Goal: Complete application form

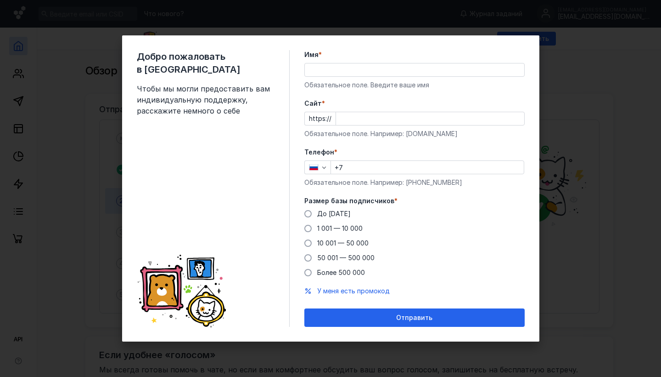
click at [348, 61] on div "Имя * Обязательное поле. Введите ваше имя" at bounding box center [415, 70] width 220 height 40
click at [337, 68] on input "Имя *" at bounding box center [415, 69] width 220 height 13
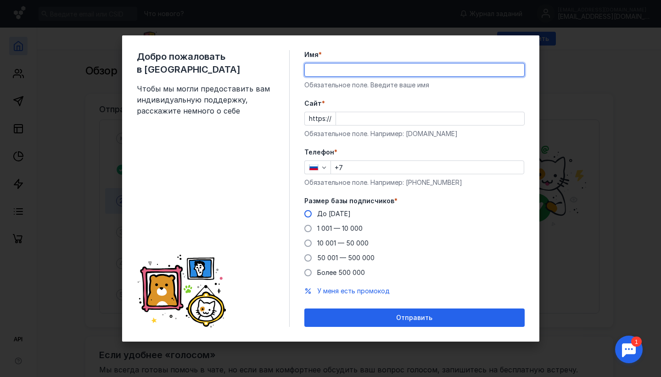
click at [334, 215] on span "До [DATE]" at bounding box center [334, 213] width 34 height 8
click at [0, 0] on input "До [DATE]" at bounding box center [0, 0] width 0 height 0
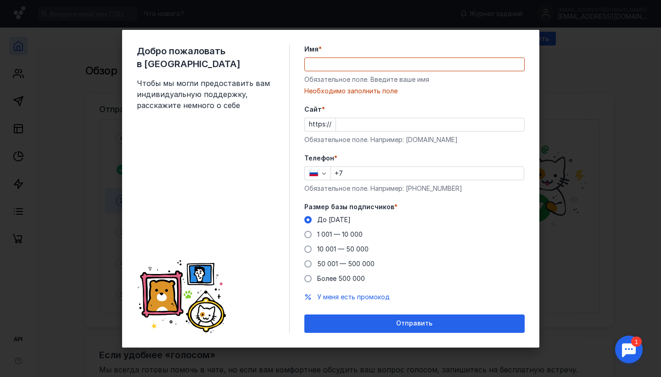
click at [328, 69] on input "Имя *" at bounding box center [415, 64] width 220 height 13
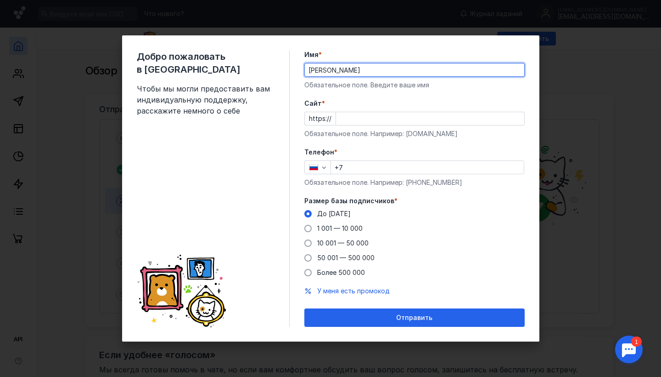
type input "[PERSON_NAME]"
click at [379, 124] on input "Cайт *" at bounding box center [430, 118] width 188 height 13
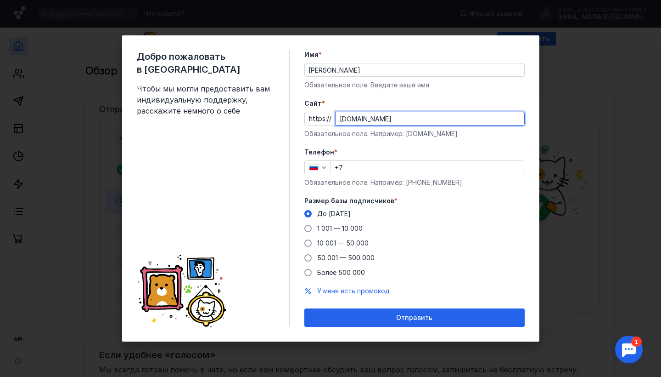
type input "[DOMAIN_NAME]"
click at [376, 175] on div "Телефон * +7 Обязательное поле. Например: [PHONE_NUMBER]" at bounding box center [415, 167] width 220 height 40
click at [371, 168] on input "+7" at bounding box center [427, 167] width 193 height 13
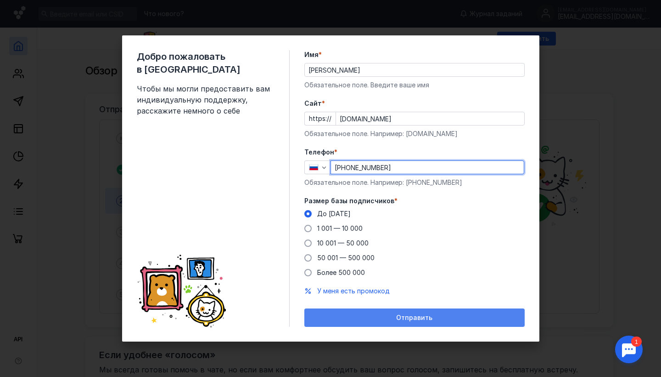
type input "[PHONE_NUMBER]"
click at [352, 318] on div "Отправить" at bounding box center [414, 318] width 211 height 8
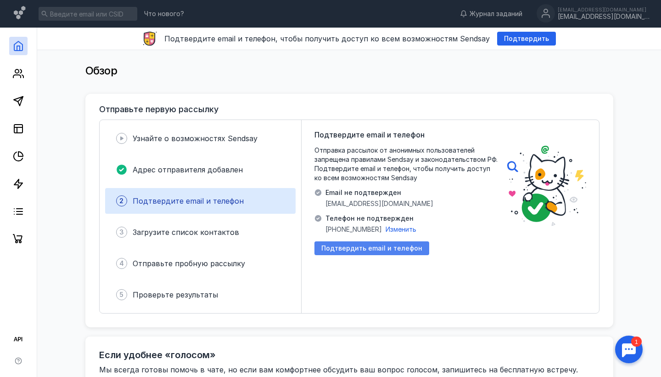
click at [343, 247] on span "Подтвердить email и телефон" at bounding box center [372, 248] width 101 height 8
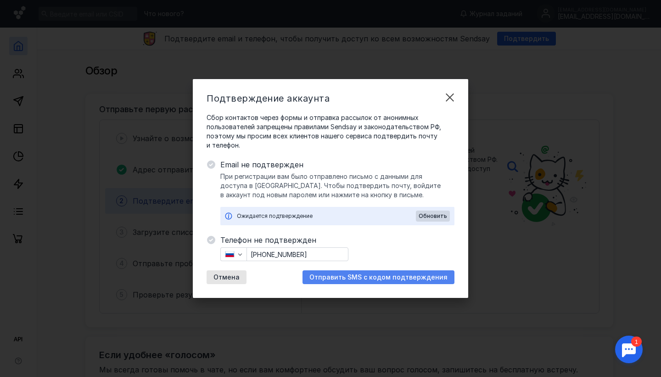
click at [350, 281] on div "Отправить SMS с кодом подтверждения" at bounding box center [379, 277] width 152 height 14
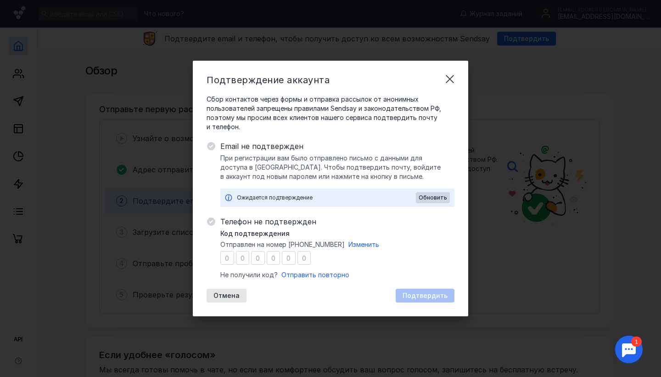
type input "1"
type input "3"
type input "1"
type input "6"
type input "0"
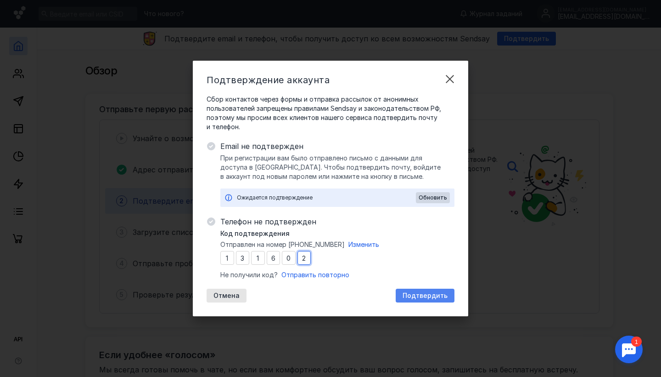
type input "2"
click at [428, 294] on span "Подтвердить" at bounding box center [425, 296] width 45 height 8
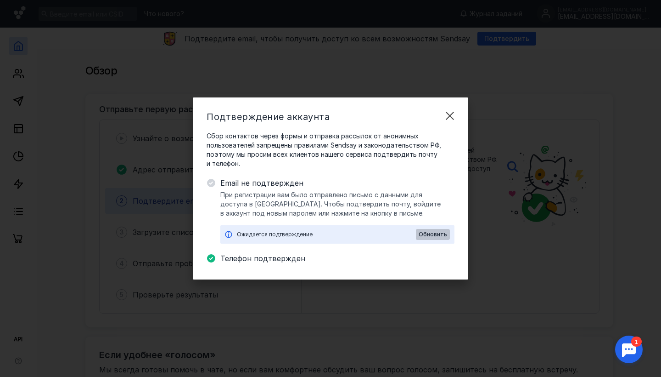
click at [434, 238] on div "Обновить" at bounding box center [433, 234] width 34 height 11
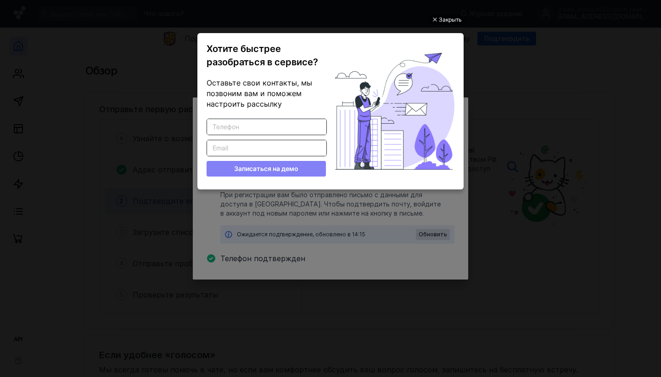
click at [496, 66] on ul "Закрыть Хотите быстрее разобраться в сервисе? Оставьте свои контакты, мы позвон…" at bounding box center [330, 189] width 661 height 377
